Goal: Download file/media

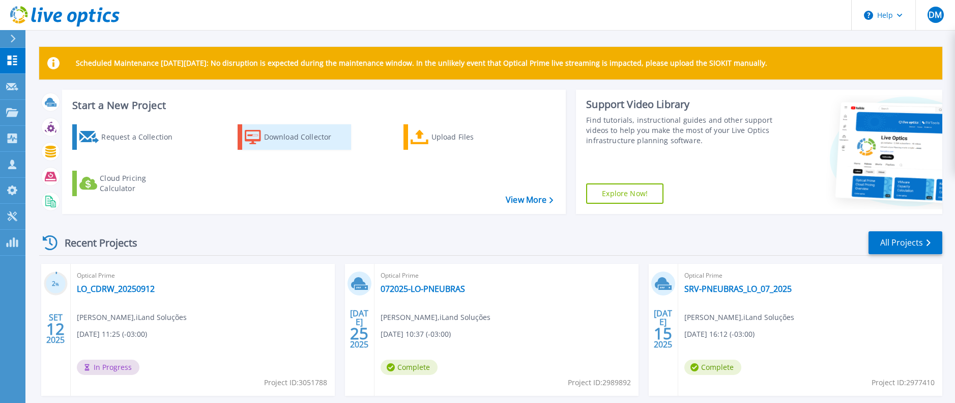
click at [284, 137] on div "Download Collector" at bounding box center [304, 137] width 81 height 20
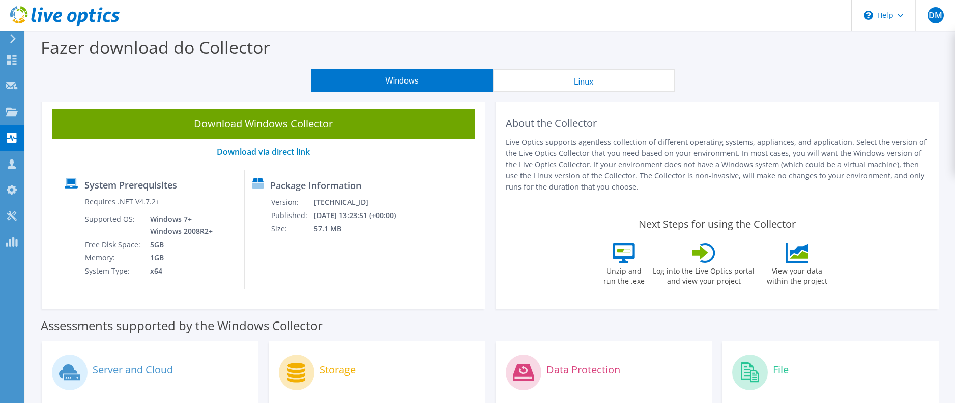
click at [588, 76] on button "Linux" at bounding box center [584, 80] width 182 height 23
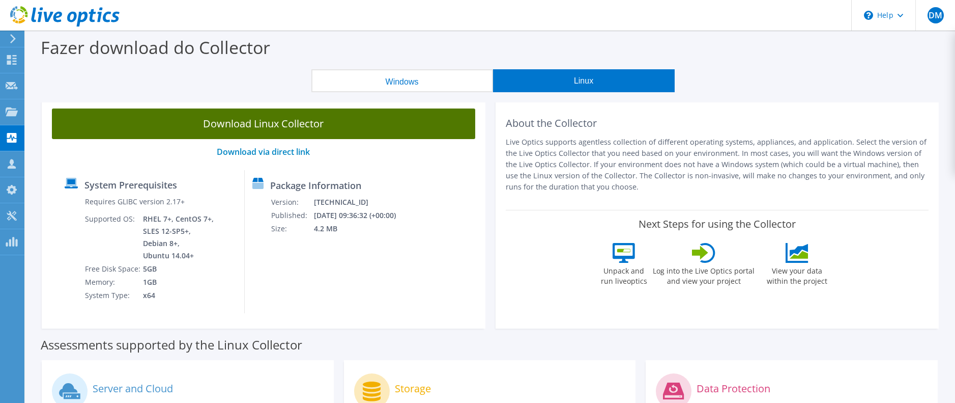
click at [263, 121] on link "Download Linux Collector" at bounding box center [264, 123] width 424 height 31
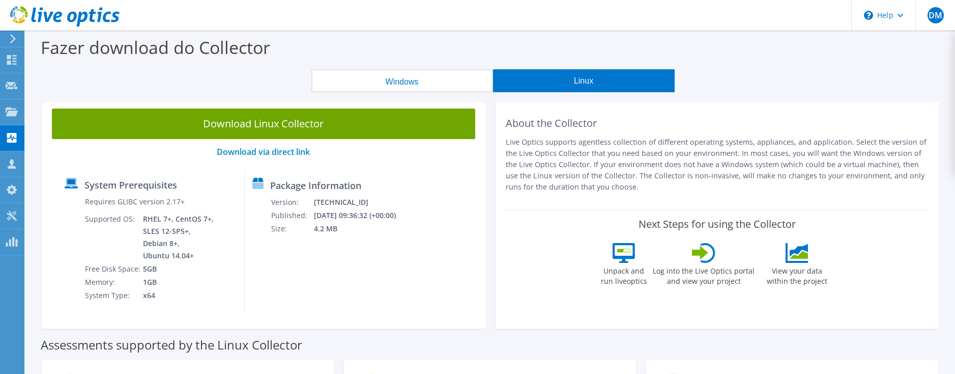
click at [16, 42] on icon at bounding box center [13, 38] width 8 height 9
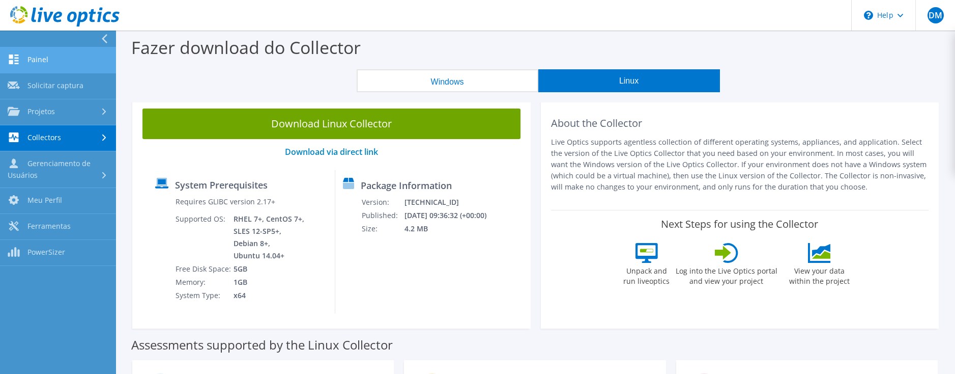
click at [40, 53] on link "Painel" at bounding box center [58, 60] width 116 height 26
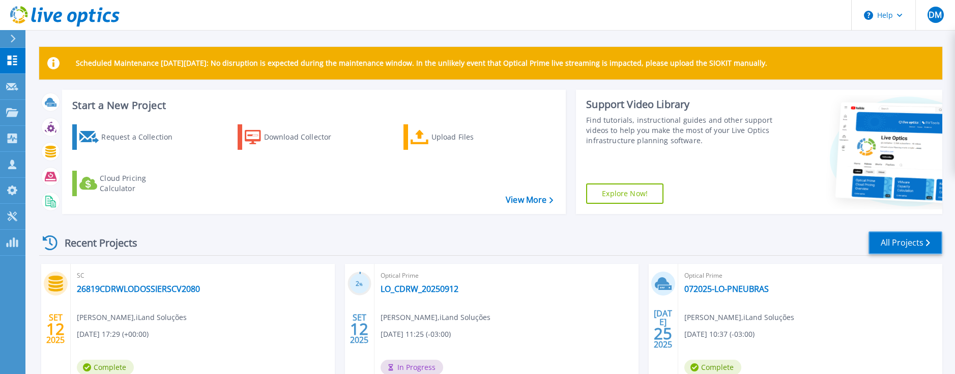
click at [904, 239] on link "All Projects" at bounding box center [906, 242] width 74 height 23
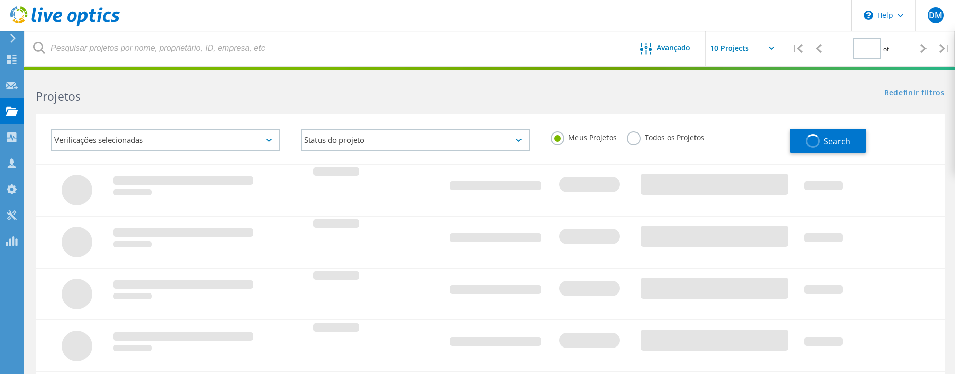
type input "1"
